Goal: Communication & Community: Answer question/provide support

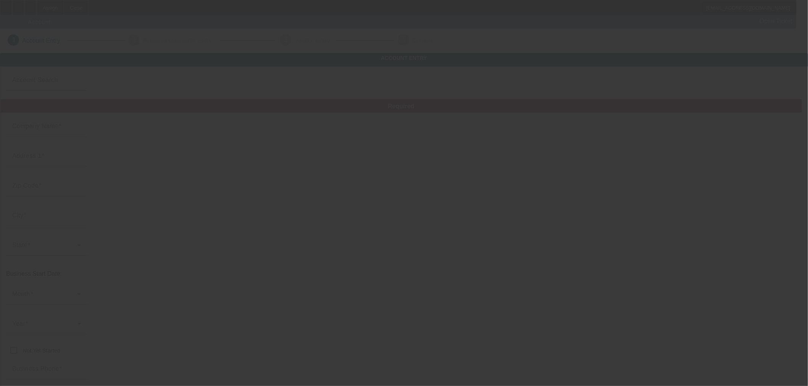
type input "Atlas Recycling LLC"
type input "505 N Mitchell Ave"
type input "19446"
type input "Lansdale"
type input "[PHONE_NUMBER]"
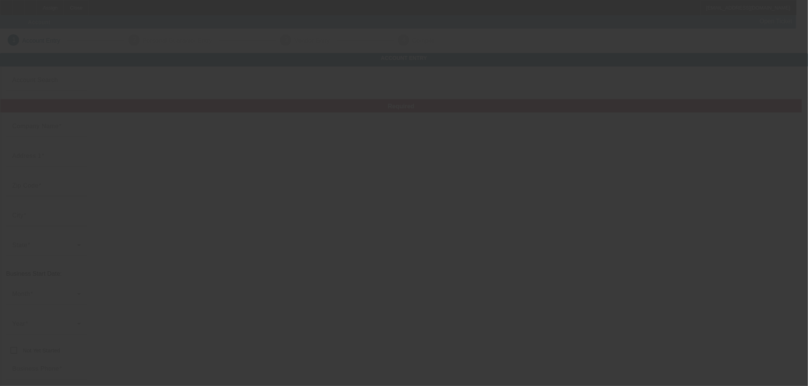
type input "Atlas Auto Recycling"
type input "[EMAIL_ADDRESS][DOMAIN_NAME]"
type input "453851567"
type input "https://ATLASAUTORECYCLING.NET"
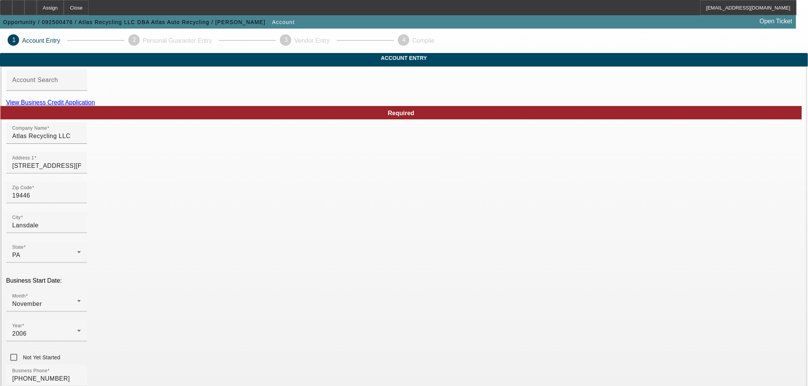
click at [95, 106] on link "View Business Credit Application" at bounding box center [50, 102] width 89 height 6
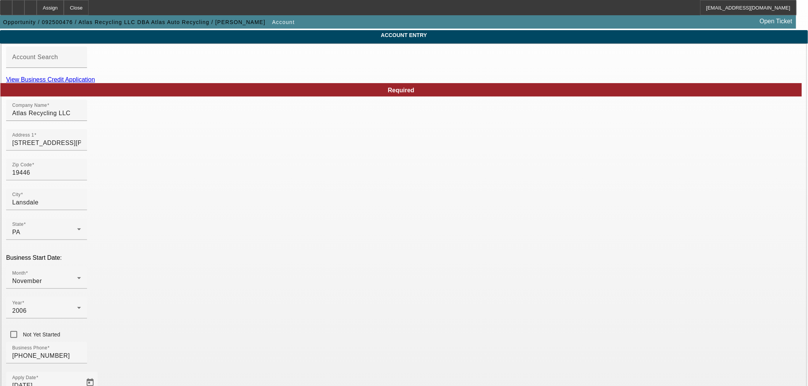
scroll to position [42, 0]
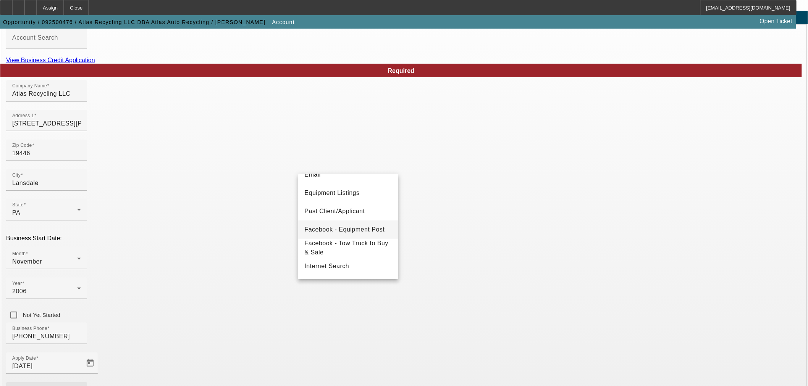
click at [338, 228] on span "Facebook - Equipment Post" at bounding box center [344, 229] width 80 height 9
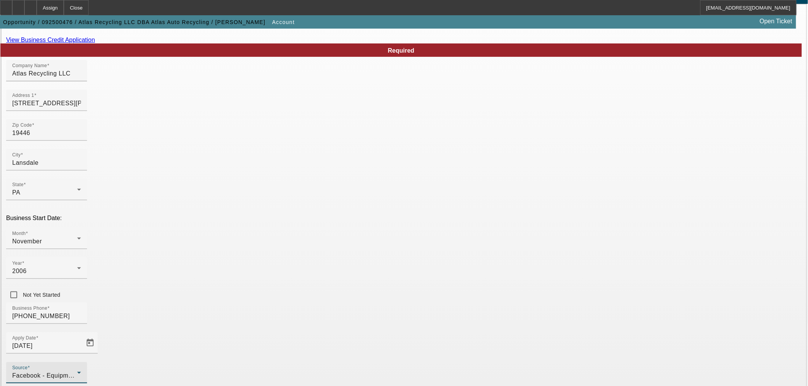
scroll to position [95, 0]
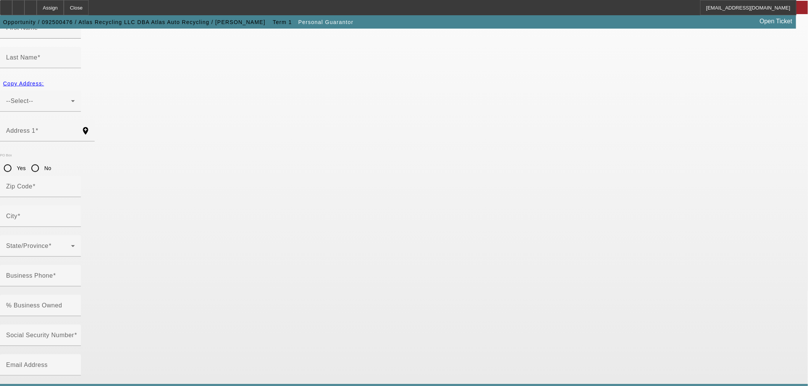
type input "Matthew"
type input "L"
type input "838 Perkiomenville Rd"
radio input "true"
type input "18074"
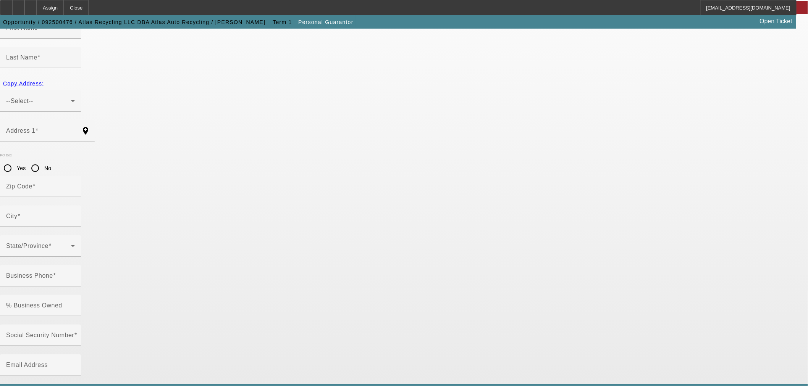
type input "Perkiomenville"
type input "[PHONE_NUMBER]"
type input "100"
type input "161-68-8292"
type input "[EMAIL_ADDRESS][DOMAIN_NAME]"
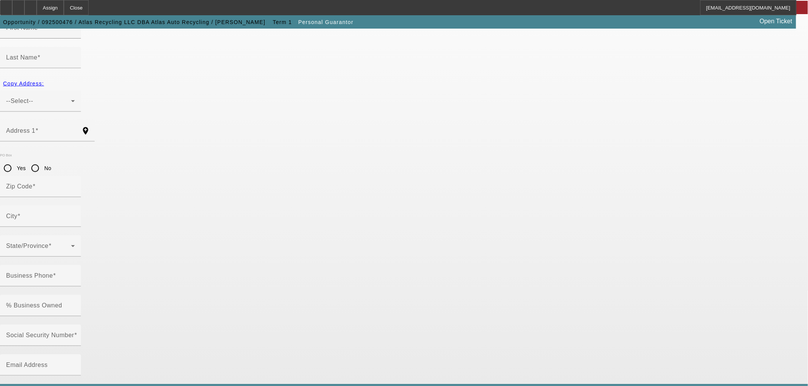
type input "(267) 718-3673"
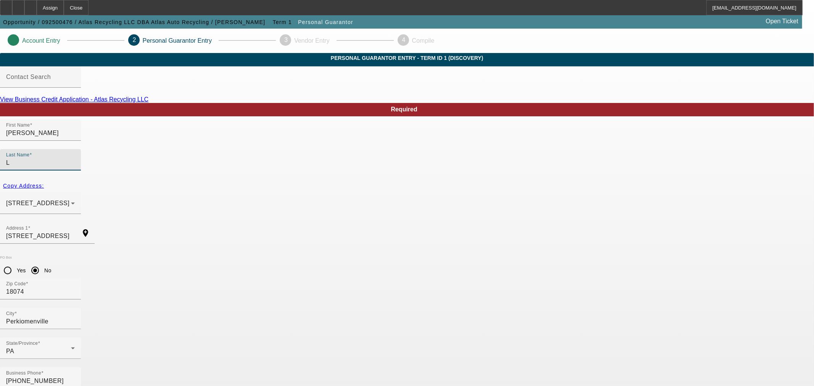
click at [75, 158] on input "L" at bounding box center [40, 162] width 69 height 9
type input "Messa"
click at [539, 175] on div at bounding box center [407, 193] width 814 height 386
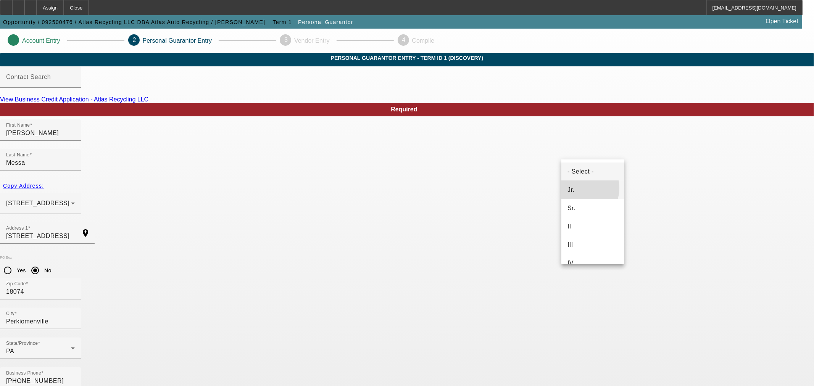
click at [580, 188] on mat-option "Jr." at bounding box center [593, 190] width 63 height 18
type input "L"
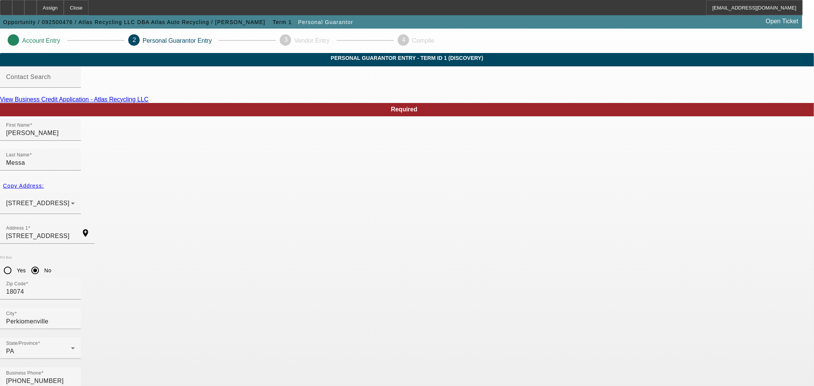
click at [44, 183] on span "Copy Address:" at bounding box center [23, 186] width 41 height 6
radio input "false"
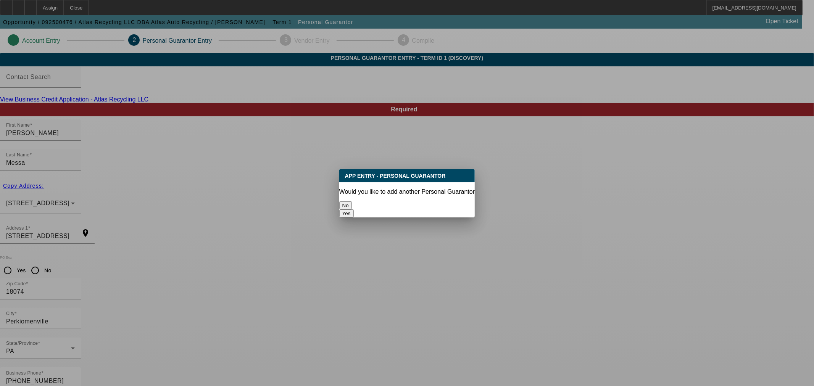
click at [352, 206] on button "No" at bounding box center [345, 206] width 13 height 8
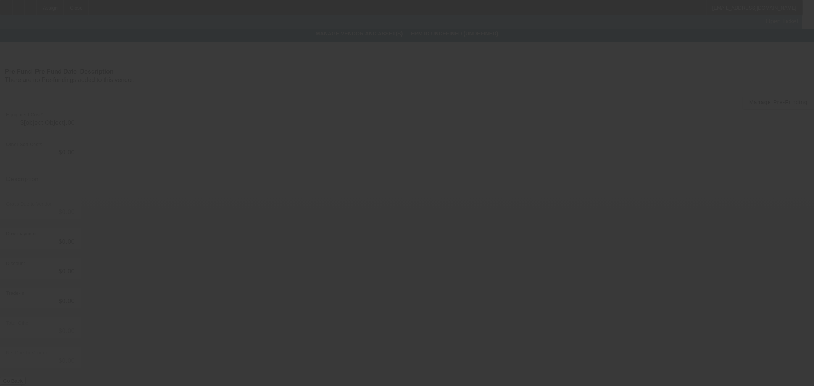
type input "$58,300.00"
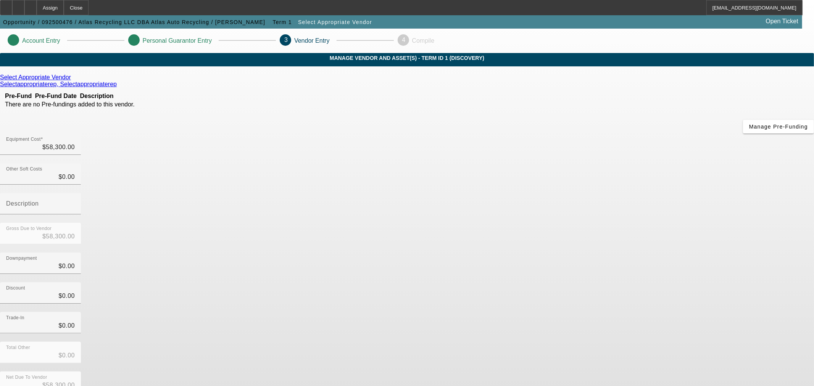
click at [73, 81] on icon at bounding box center [73, 77] width 0 height 6
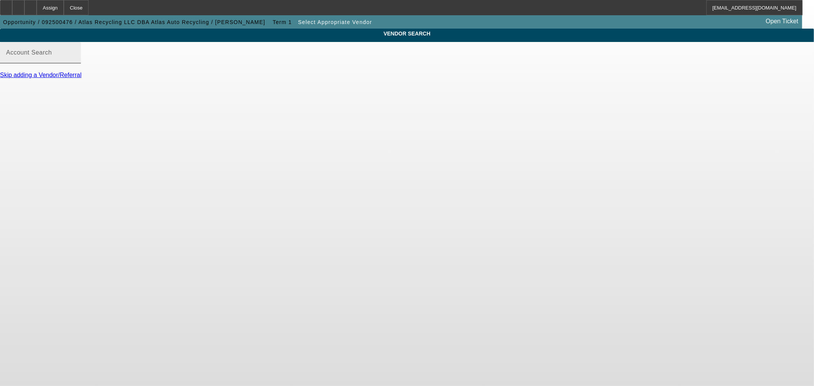
click at [75, 60] on input "Account Search" at bounding box center [40, 55] width 69 height 9
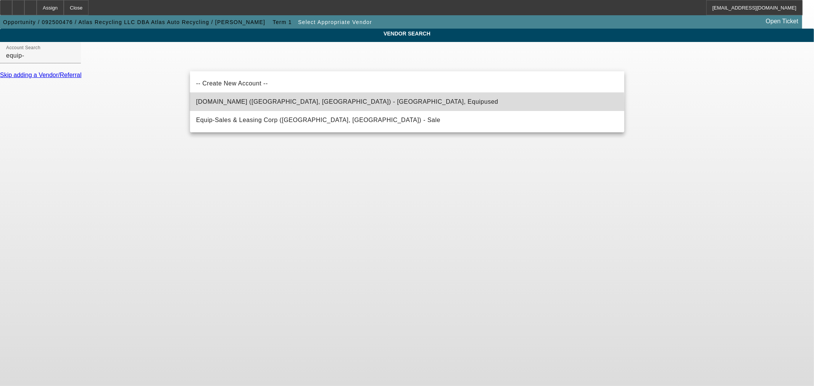
click at [281, 108] on mat-option "Equip-Used.com (Northbrook, IL) - Equipused, Equipused" at bounding box center [407, 102] width 435 height 18
type input "Equip-Used.com (Northbrook, IL) - Equipused, Equipused"
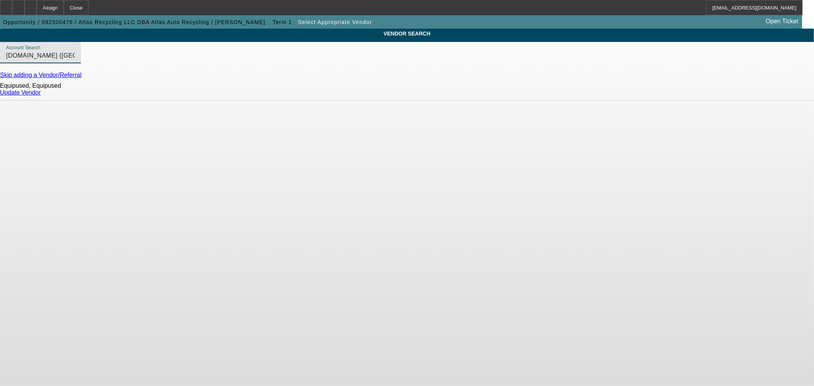
click at [41, 96] on link "Update Vendor" at bounding box center [20, 92] width 41 height 6
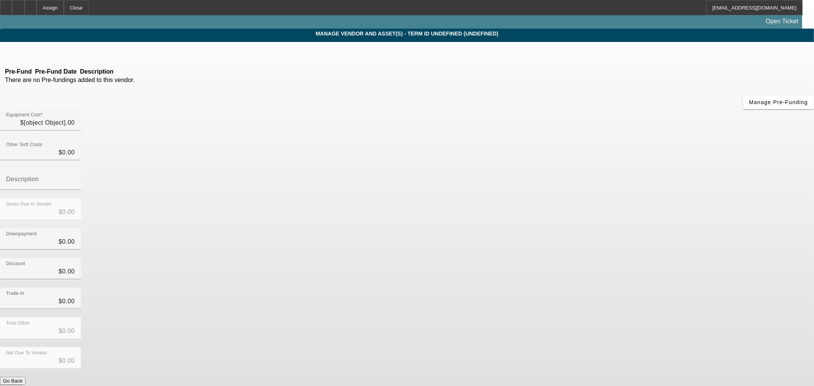
type input "$58,300.00"
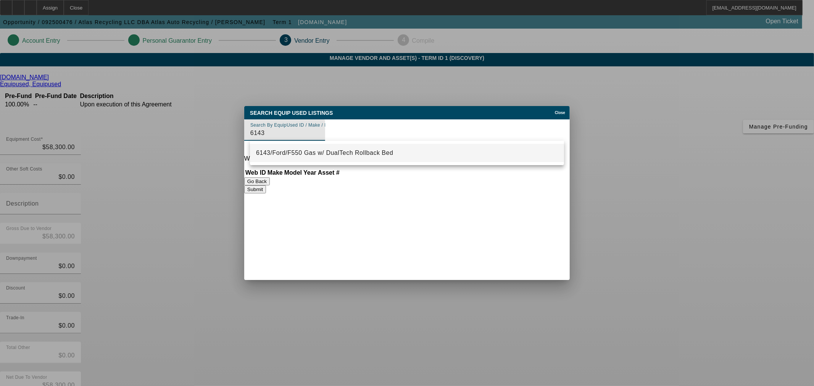
click at [314, 155] on span "6143/Ford/F550 Gas w/ DualTech Rollback Bed" at bounding box center [324, 153] width 137 height 9
type input "6143/Ford/F550 Gas w/ DualTech Rollback Bed"
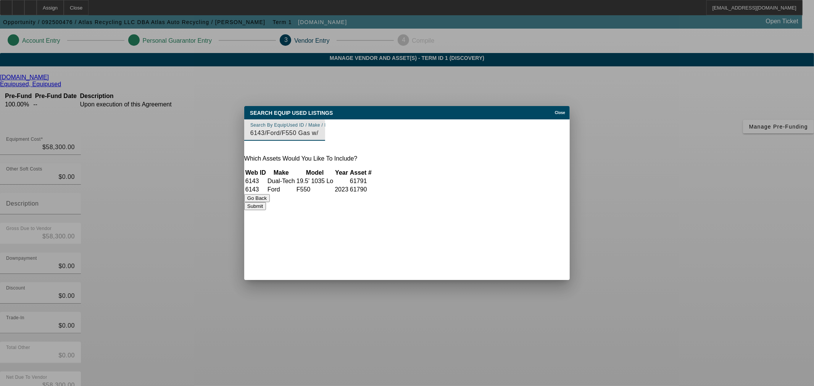
click at [266, 205] on button "Submit" at bounding box center [255, 206] width 22 height 8
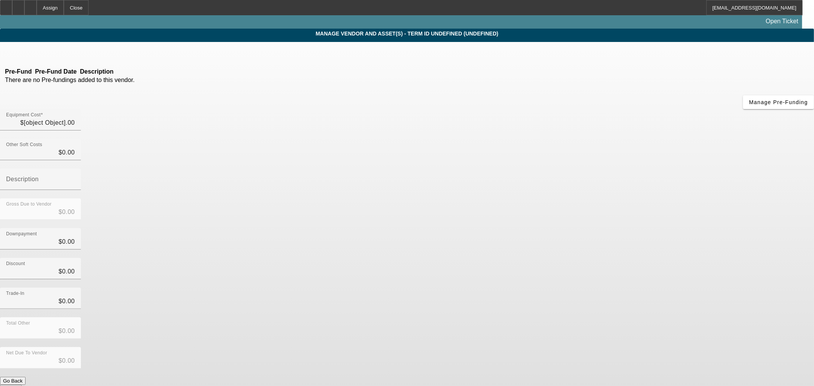
type input "$58,300.00"
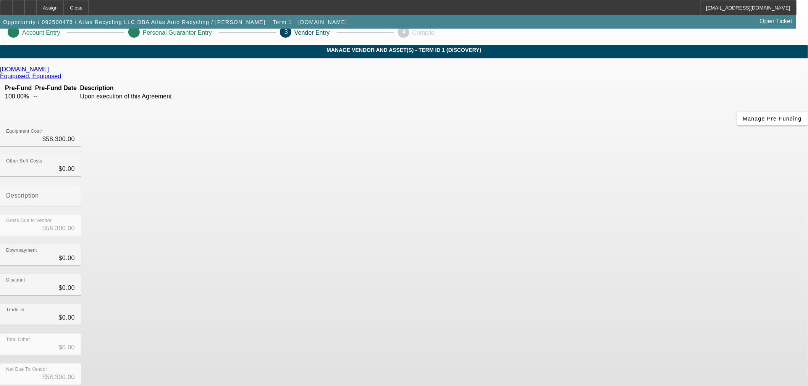
scroll to position [10, 0]
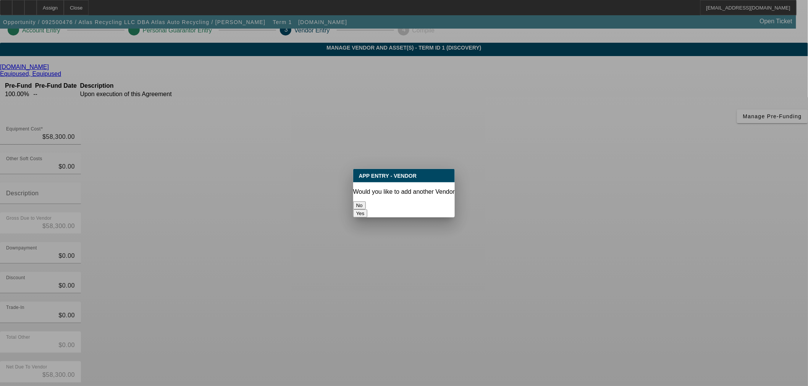
scroll to position [0, 0]
click at [366, 203] on button "No" at bounding box center [359, 206] width 13 height 8
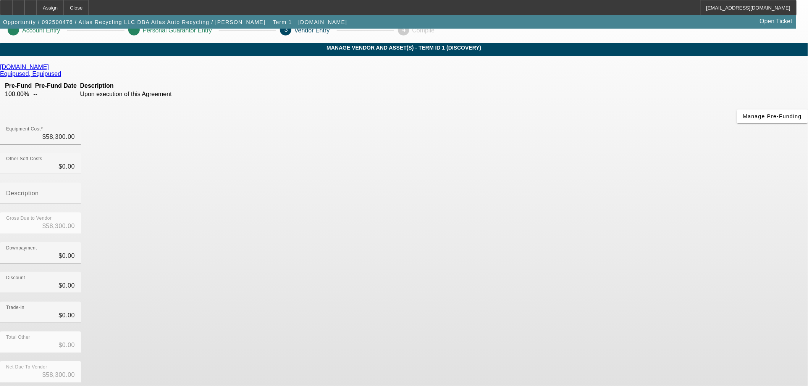
scroll to position [10, 0]
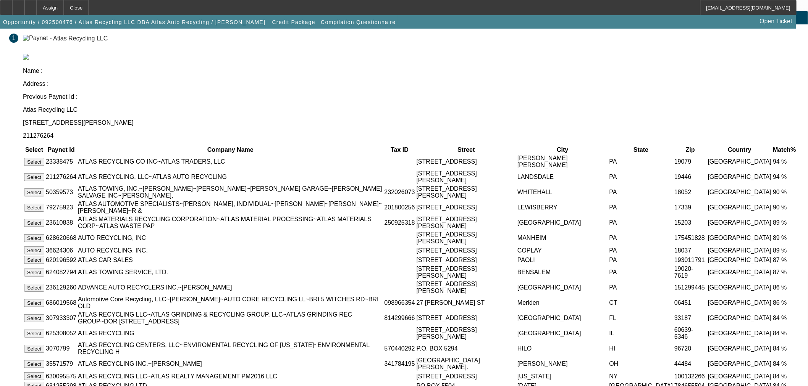
scroll to position [36, 0]
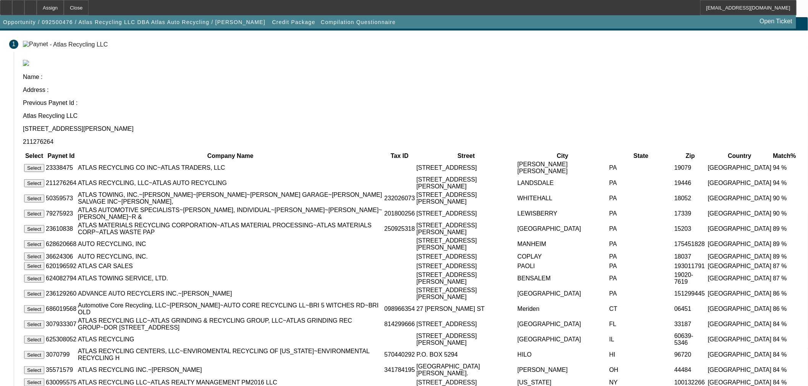
click at [44, 179] on button "Select" at bounding box center [34, 183] width 20 height 8
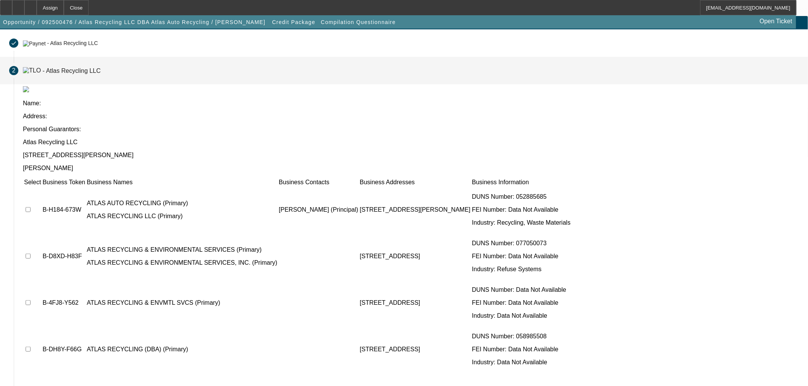
scroll to position [35, 0]
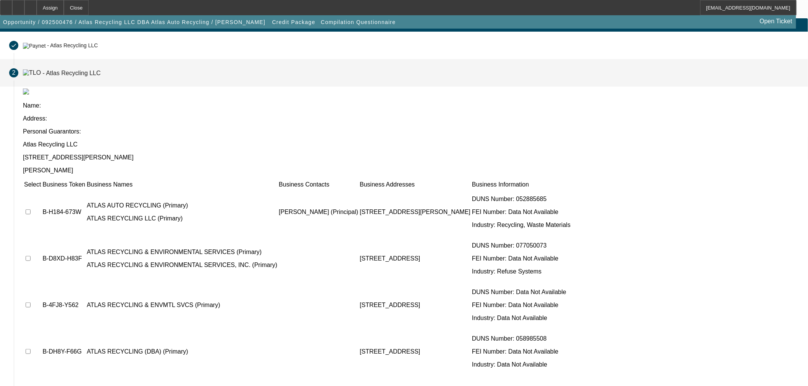
click at [31, 210] on input "checkbox" at bounding box center [28, 212] width 5 height 5
checkbox input "true"
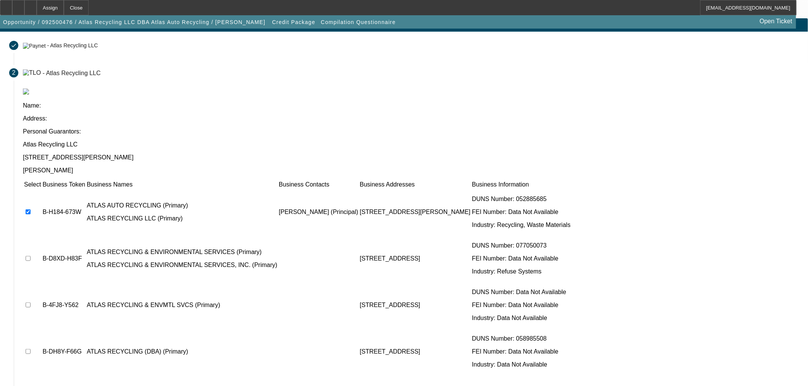
click at [41, 236] on td at bounding box center [33, 259] width 18 height 46
click at [31, 256] on input "checkbox" at bounding box center [28, 258] width 5 height 5
checkbox input "false"
drag, startPoint x: 577, startPoint y: 342, endPoint x: 571, endPoint y: 342, distance: 5.7
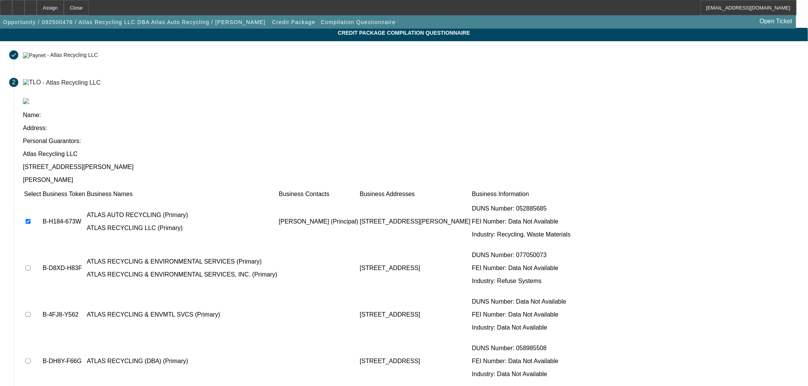
scroll to position [0, 0]
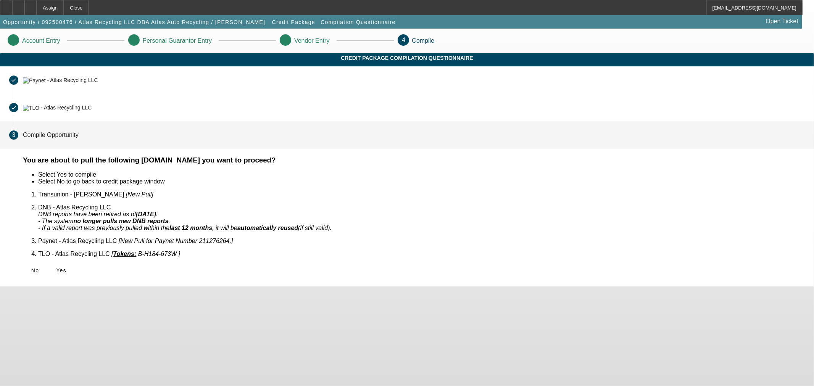
drag, startPoint x: 571, startPoint y: 342, endPoint x: 289, endPoint y: 291, distance: 286.5
click at [266, 292] on body "Assign Close eleach@beaconfunding.com Opportunity / 092500476 / Atlas Recycling…" at bounding box center [407, 193] width 814 height 386
click at [56, 268] on icon at bounding box center [56, 271] width 0 height 6
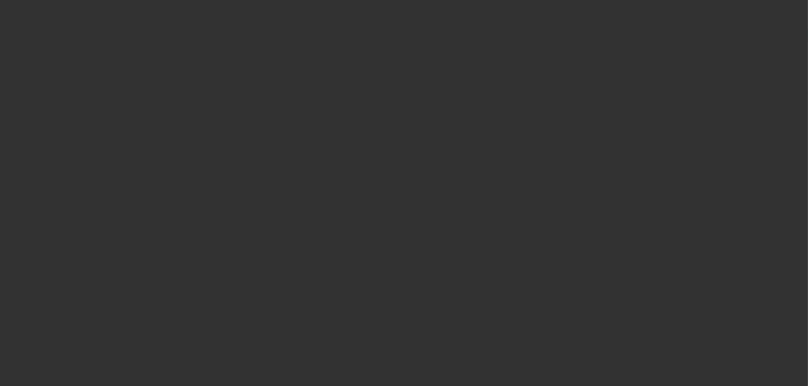
select select "0"
select select "2"
select select "0.1"
select select "4"
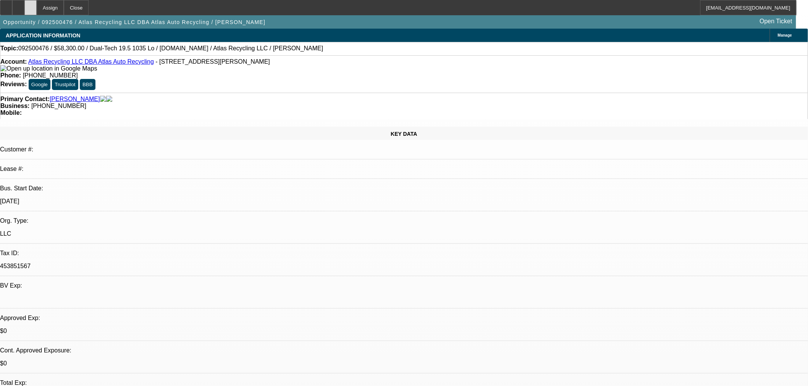
click at [37, 5] on div at bounding box center [30, 7] width 12 height 15
select select "0"
select select "2"
select select "0.1"
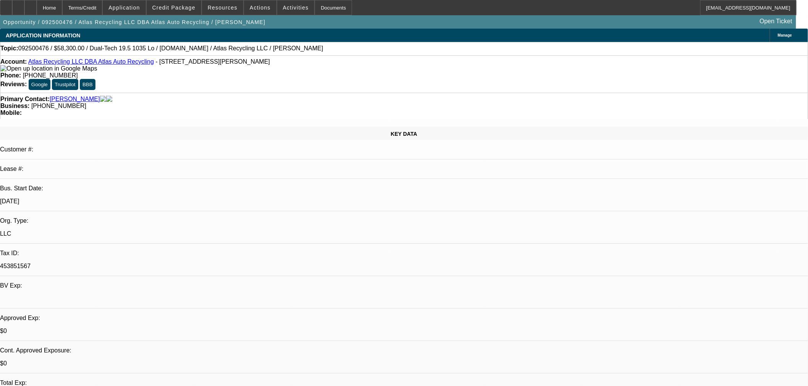
select select "4"
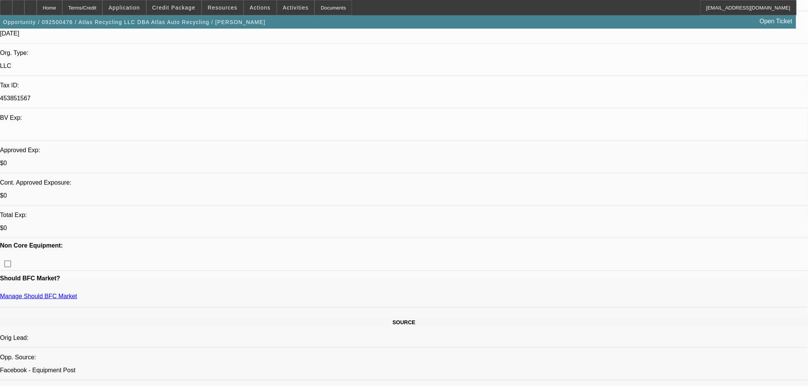
scroll to position [170, 0]
click at [37, 14] on div at bounding box center [30, 7] width 12 height 15
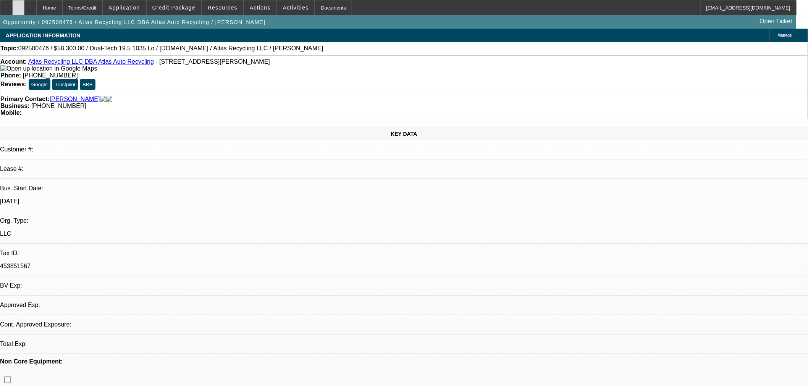
select select "0"
select select "2"
select select "0.1"
select select "1"
select select "2"
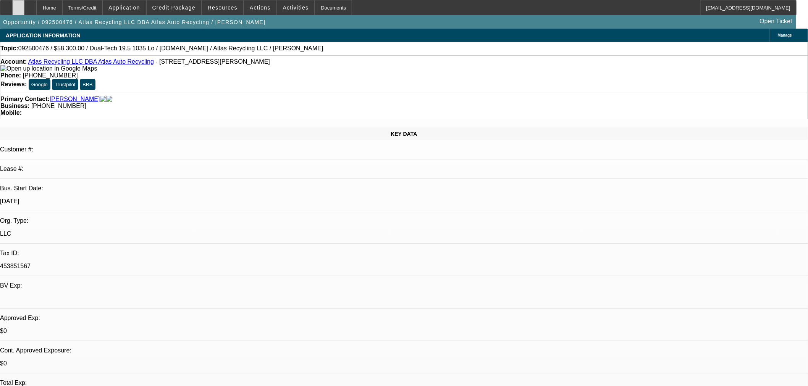
select select "4"
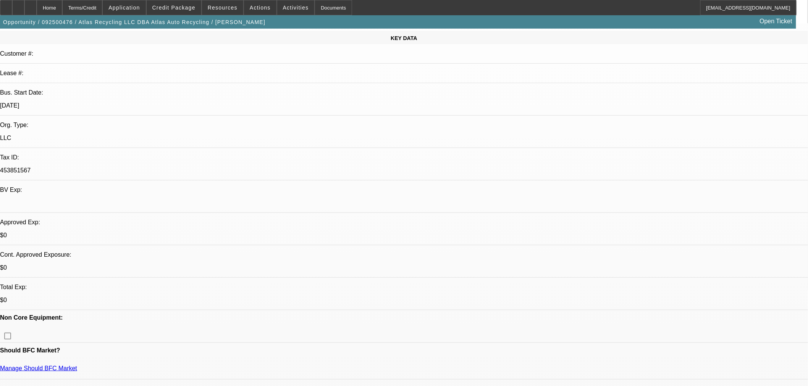
scroll to position [212, 0]
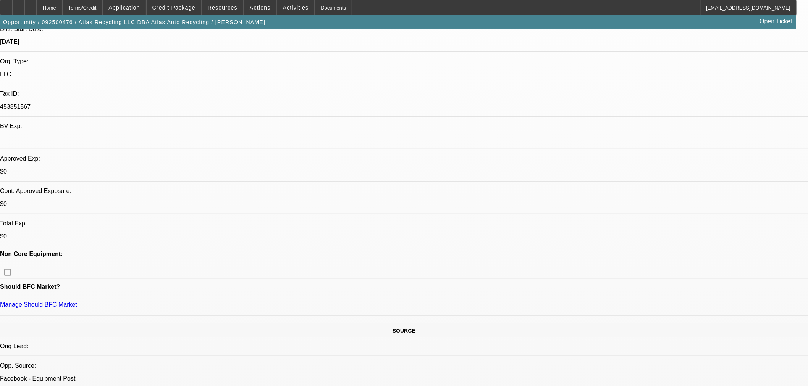
scroll to position [254, 0]
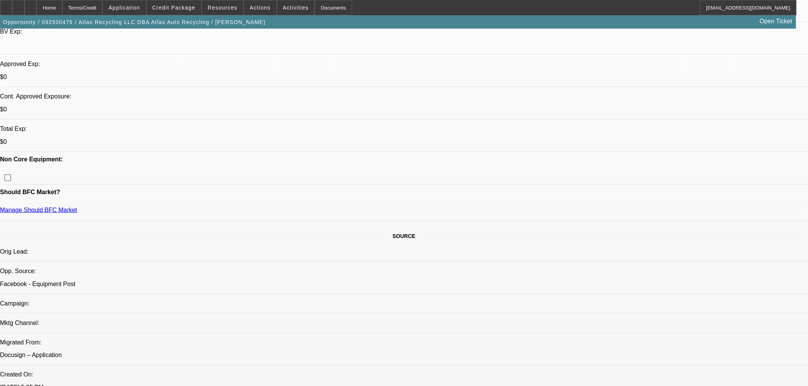
drag, startPoint x: 356, startPoint y: 168, endPoint x: 351, endPoint y: 169, distance: 5.7
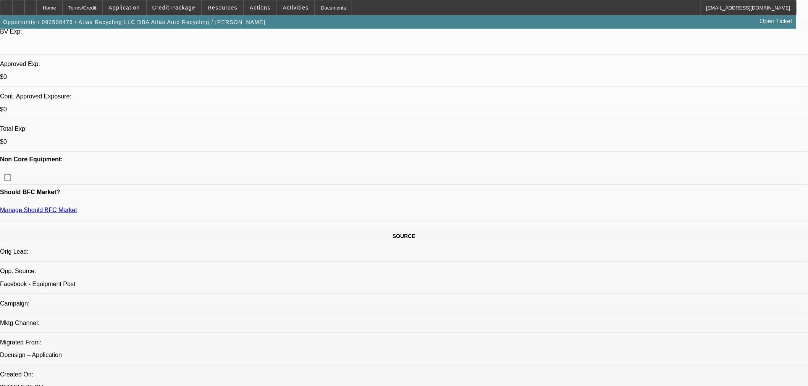
click at [189, 10] on span "Credit Package" at bounding box center [173, 8] width 43 height 6
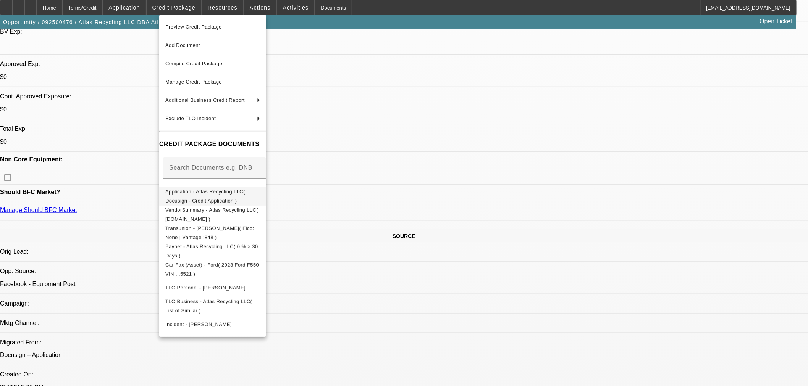
click at [232, 197] on button "Application - Atlas Recycling LLC( Docusign - Credit Application )" at bounding box center [212, 196] width 107 height 18
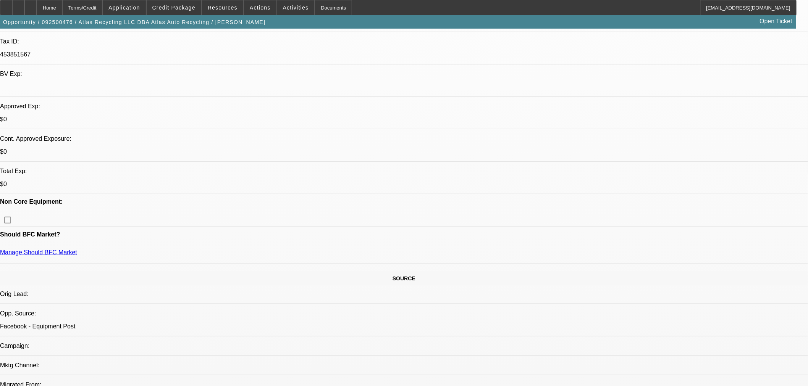
scroll to position [339, 0]
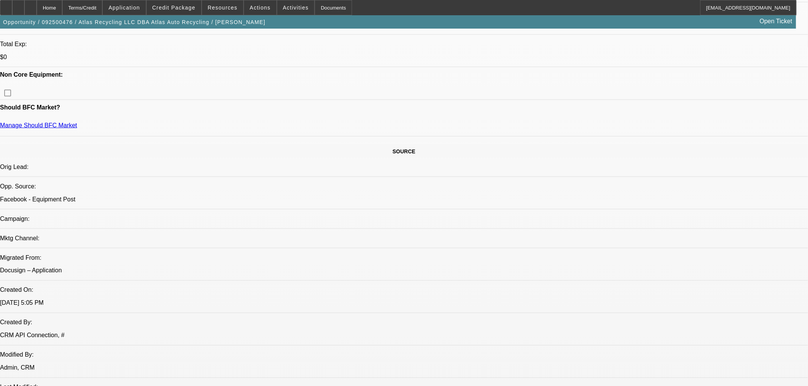
radio input "true"
type textarea "looking to move on EU truck - need banks. Leaf Finwise"
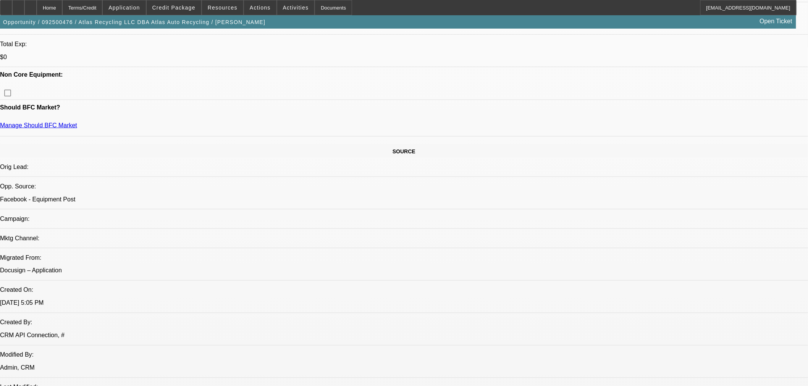
radio input "true"
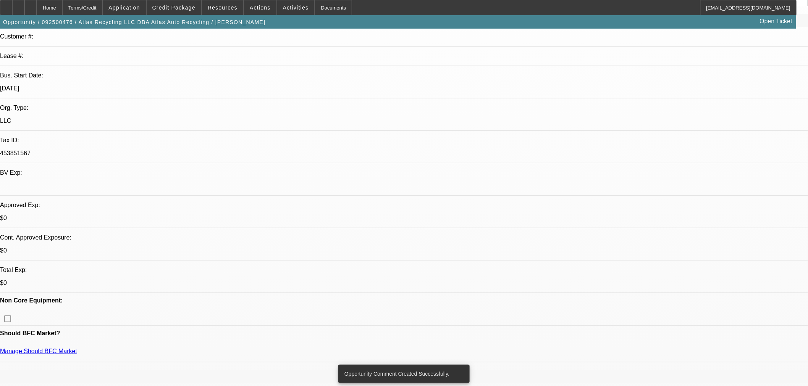
scroll to position [0, 0]
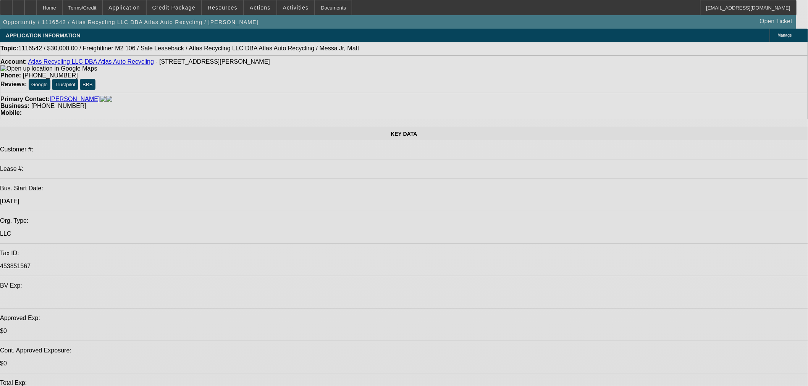
select select "0"
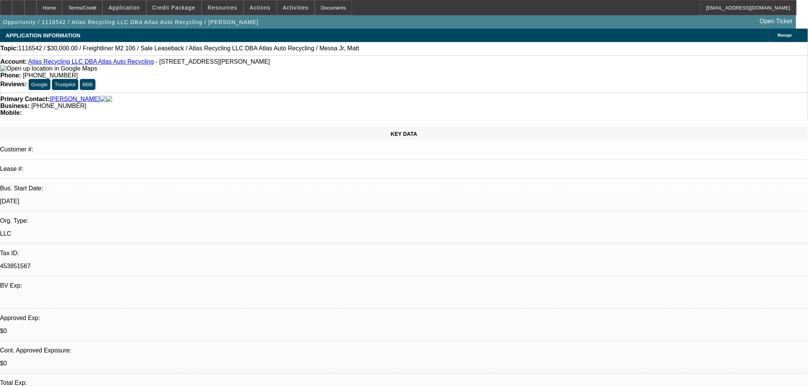
select select "0"
select select "2"
select select "0"
select select "6"
select select "0"
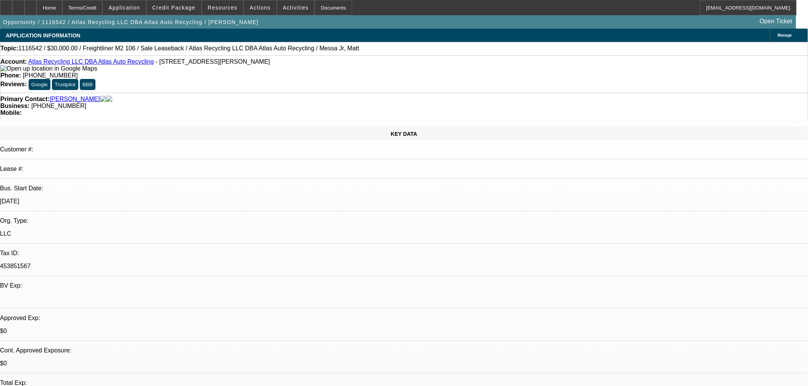
select select "0"
select select "2"
select select "0"
select select "6"
select select "0"
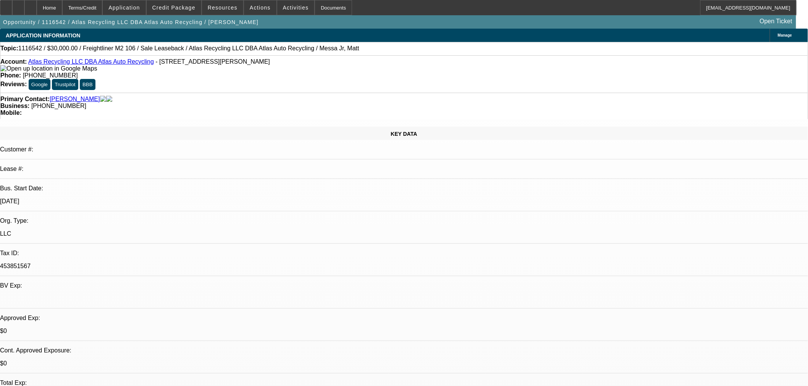
select select "0"
select select "2"
select select "0"
select select "6"
select select "0"
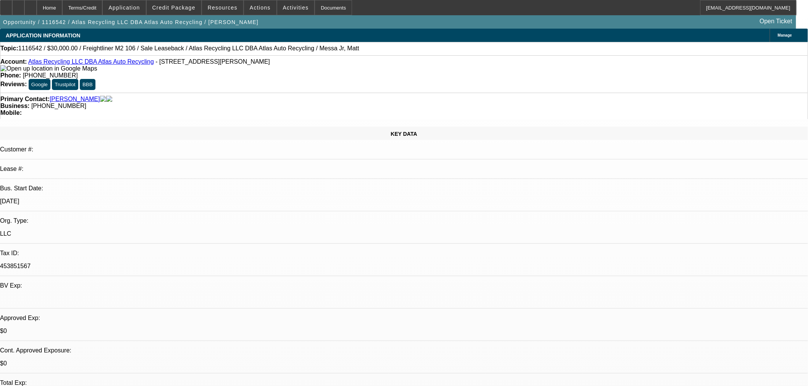
select select "0"
select select "2"
select select "0"
select select "6"
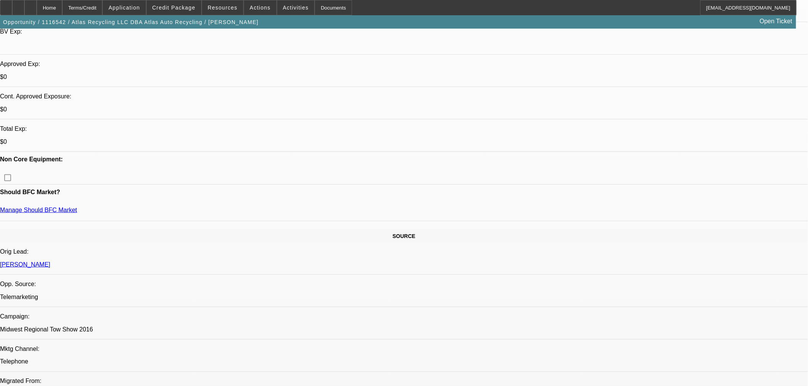
scroll to position [295, 0]
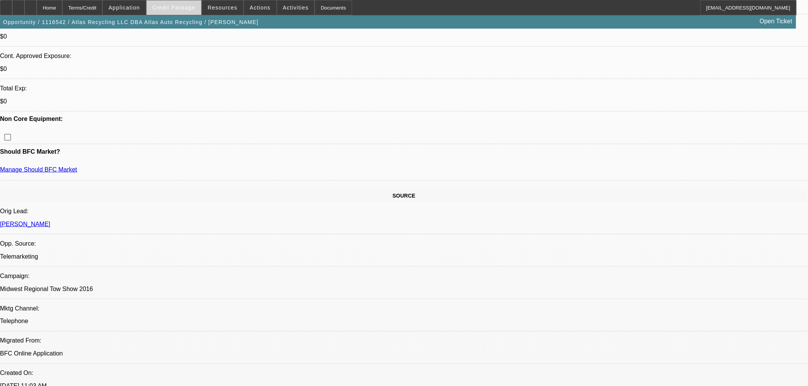
click at [178, 6] on span "Credit Package" at bounding box center [173, 8] width 43 height 6
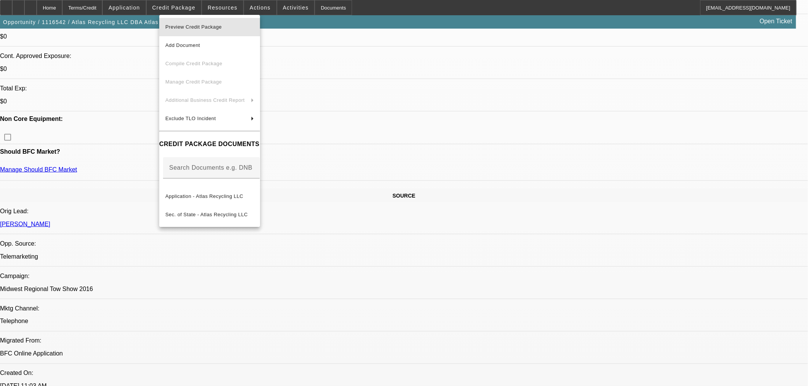
click at [191, 27] on span "Preview Credit Package" at bounding box center [193, 27] width 57 height 6
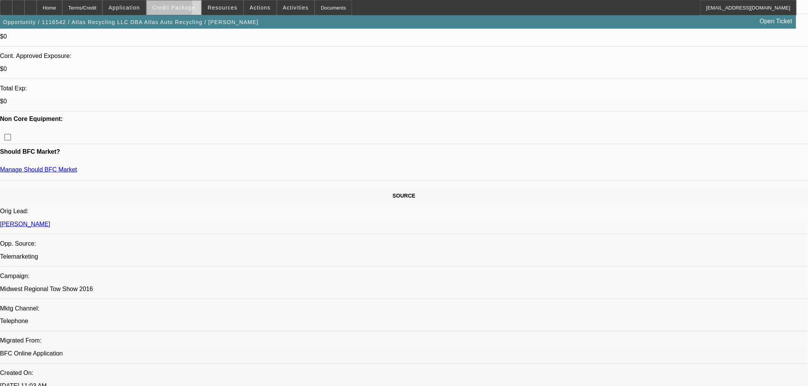
click at [170, 8] on span "Credit Package" at bounding box center [173, 8] width 43 height 6
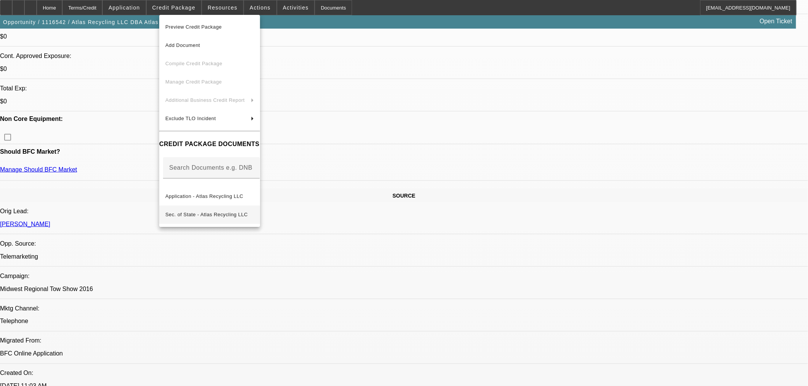
click at [207, 205] on button "Sec. of State - Atlas Recycling LLC" at bounding box center [209, 214] width 101 height 18
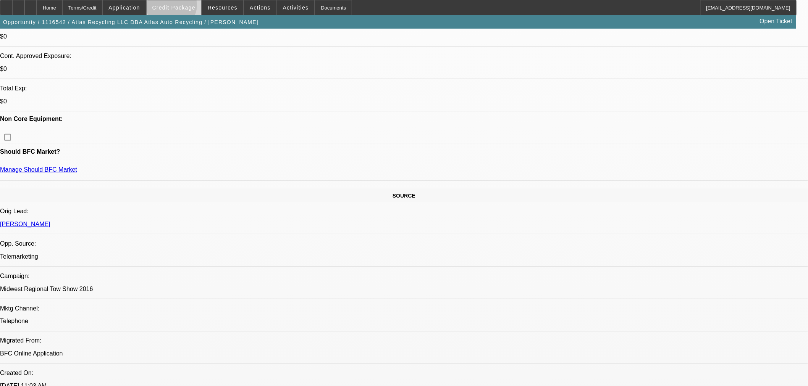
click at [184, 7] on span "Credit Package" at bounding box center [173, 8] width 43 height 6
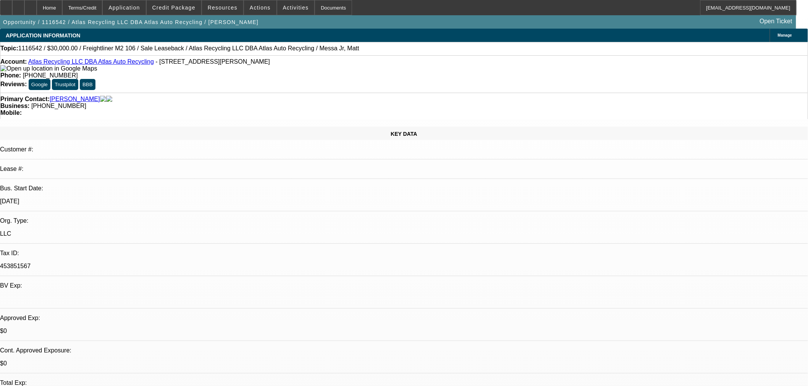
scroll to position [510, 0]
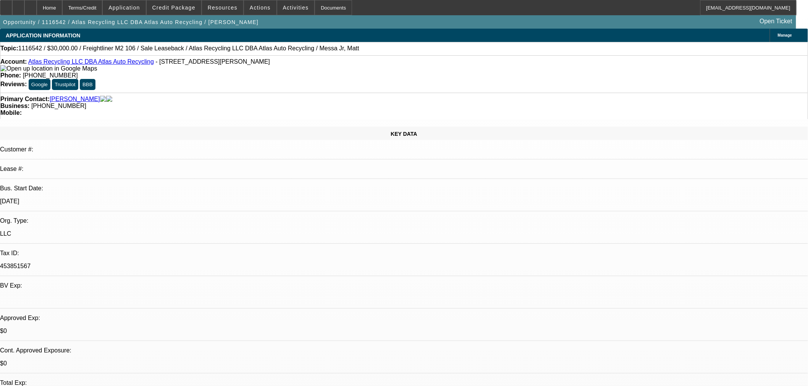
drag, startPoint x: 627, startPoint y: 111, endPoint x: 623, endPoint y: 104, distance: 8.6
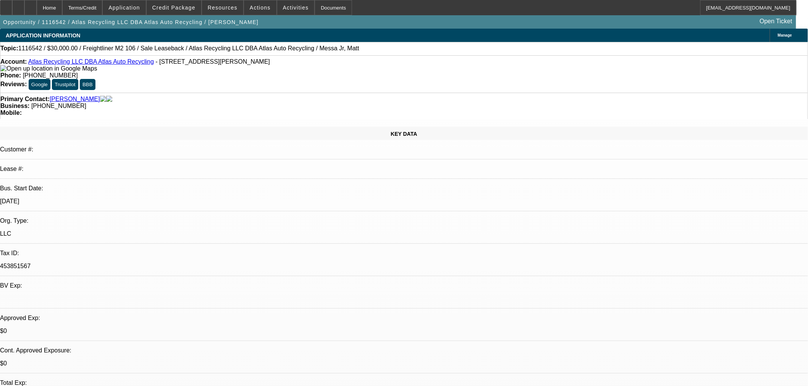
drag, startPoint x: 598, startPoint y: 71, endPoint x: 608, endPoint y: 70, distance: 9.2
